Goal: Task Accomplishment & Management: Use online tool/utility

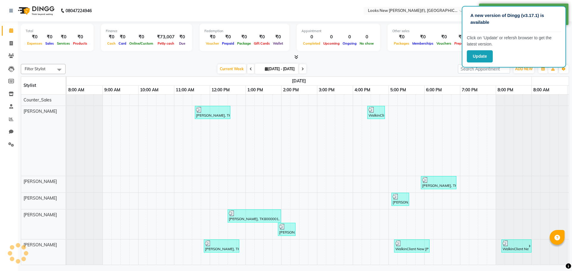
click at [531, 45] on p "Click on ‘Update’ or refersh browser to get the latest version." at bounding box center [514, 41] width 94 height 13
click at [538, 133] on div at bounding box center [531, 141] width 71 height 70
click at [13, 43] on icon at bounding box center [11, 43] width 3 height 4
select select "service"
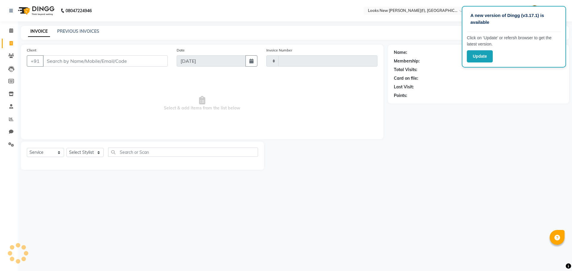
type input "0207"
select select "8659"
